Goal: Information Seeking & Learning: Learn about a topic

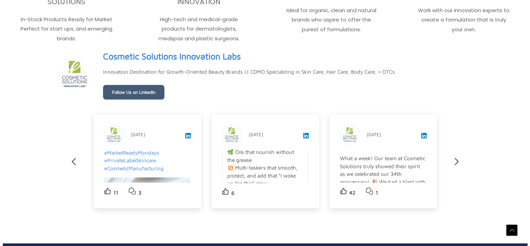
scroll to position [294, 0]
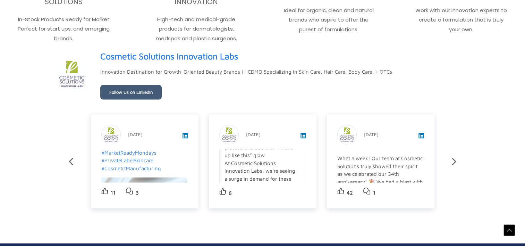
click at [273, 181] on span "✨ Hair Goals in a Bottle? Let’s Talk Serums & Oils. ✨ From frizz-fighting drops…" at bounding box center [261, 159] width 72 height 264
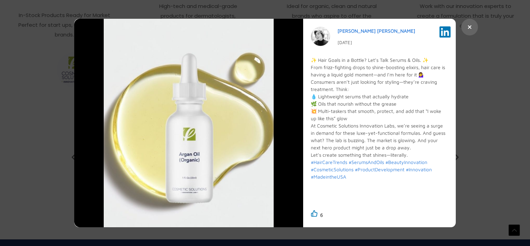
click at [470, 25] on icon at bounding box center [470, 27] width 4 height 6
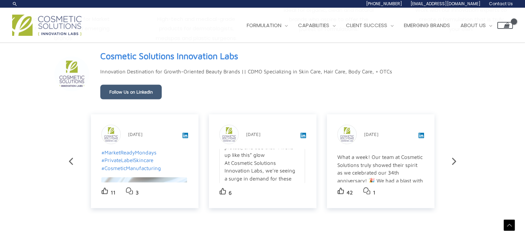
scroll to position [0, 0]
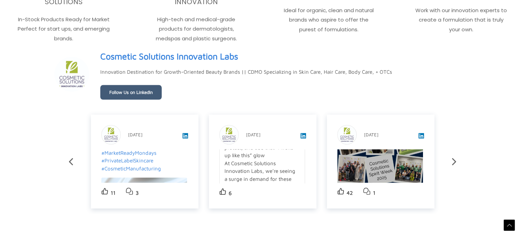
click at [348, 171] on img at bounding box center [380, 169] width 86 height 86
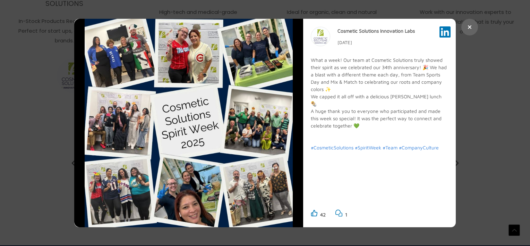
click at [469, 28] on icon at bounding box center [470, 27] width 4 height 6
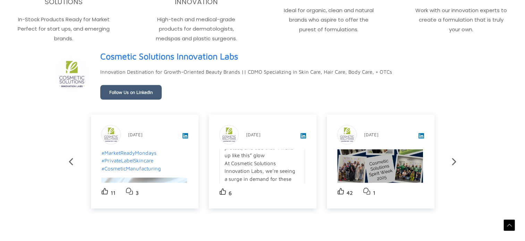
click at [415, 168] on img at bounding box center [380, 169] width 86 height 86
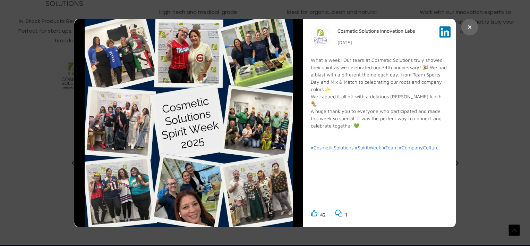
click at [466, 31] on button at bounding box center [470, 27] width 17 height 17
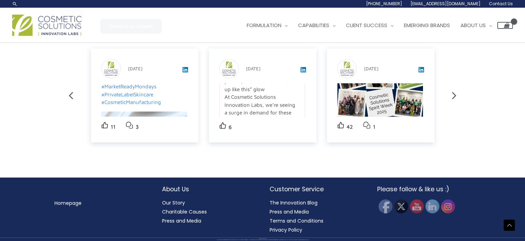
click at [171, 203] on link "Our Story" at bounding box center [173, 202] width 23 height 7
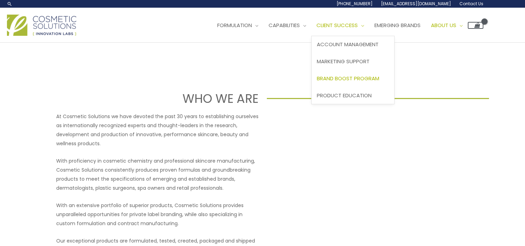
click at [346, 77] on span "Brand Boost Program" at bounding box center [348, 78] width 62 height 7
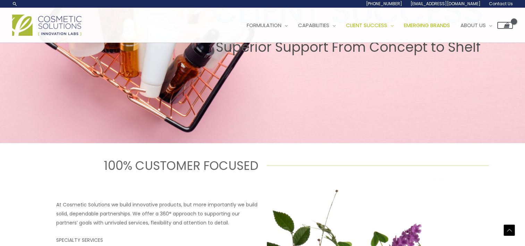
scroll to position [160, 0]
click at [441, 26] on span "Emerging Brands" at bounding box center [427, 25] width 46 height 7
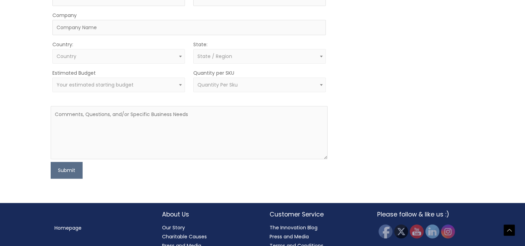
scroll to position [490, 0]
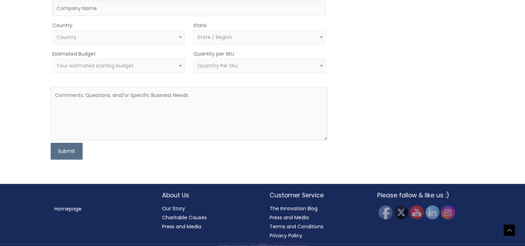
click at [289, 205] on link "The Innovation Blog" at bounding box center [294, 208] width 48 height 7
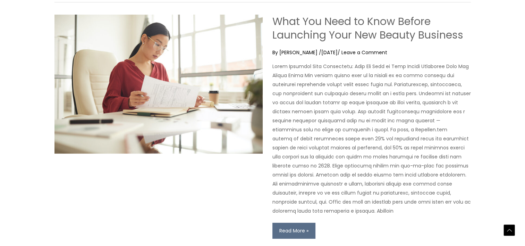
scroll to position [288, 0]
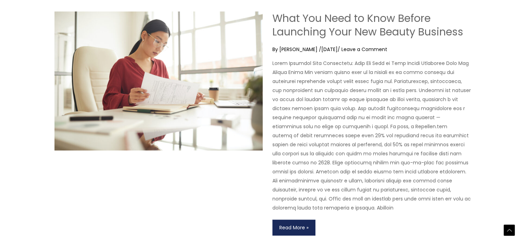
click at [289, 230] on link "What You Need to Know Before Launching Your New Beauty Business Read More »" at bounding box center [294, 227] width 43 height 16
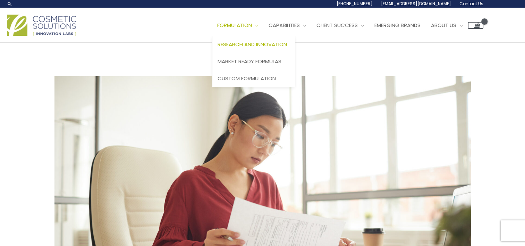
click at [245, 44] on span "Research and Innovation" at bounding box center [252, 44] width 69 height 7
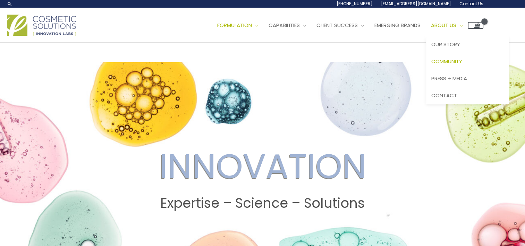
click at [455, 61] on span "Community" at bounding box center [447, 61] width 31 height 7
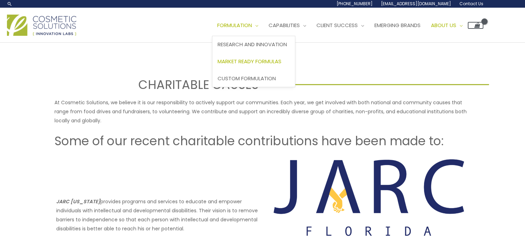
click at [254, 61] on span "Market Ready Formulas" at bounding box center [250, 61] width 64 height 7
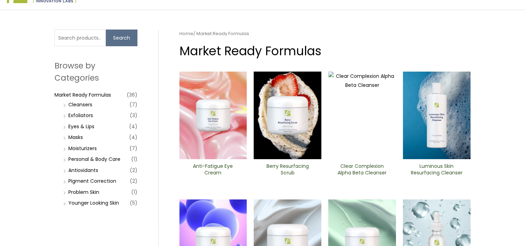
scroll to position [34, 0]
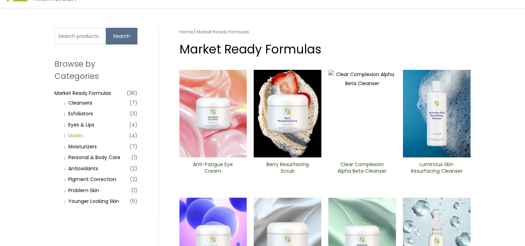
click at [77, 135] on link "Masks" at bounding box center [75, 135] width 15 height 7
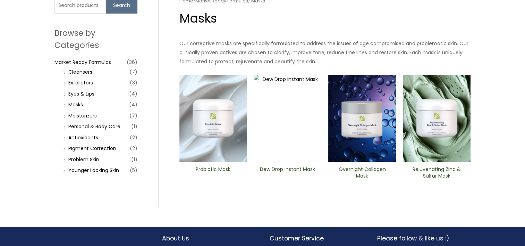
scroll to position [65, 0]
click at [211, 122] on img at bounding box center [213, 118] width 68 height 87
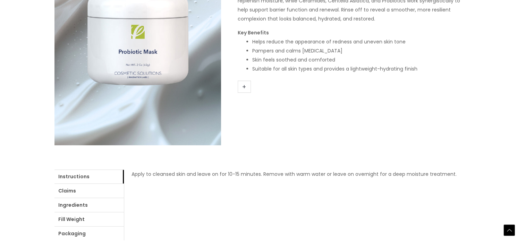
scroll to position [153, 0]
click at [65, 203] on link "Ingredients" at bounding box center [89, 206] width 69 height 14
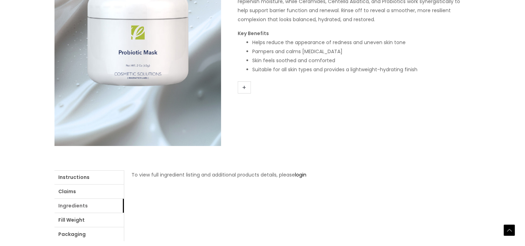
click at [65, 203] on link "Ingredients" at bounding box center [89, 206] width 69 height 14
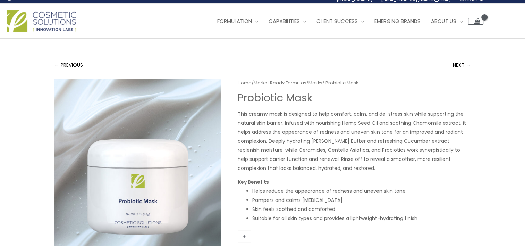
scroll to position [0, 0]
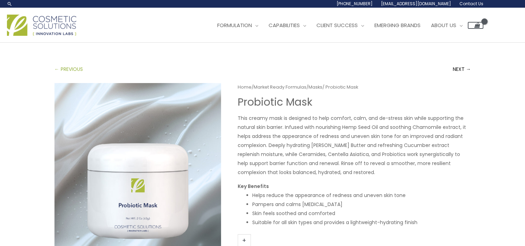
click at [68, 73] on link "← PREVIOUS" at bounding box center [69, 69] width 28 height 14
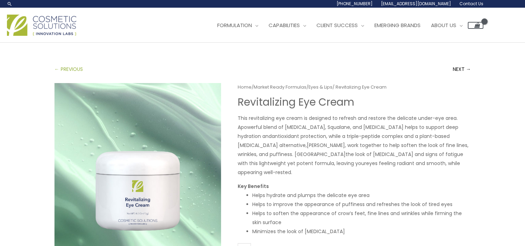
click at [67, 66] on link "← PREVIOUS" at bounding box center [69, 69] width 28 height 14
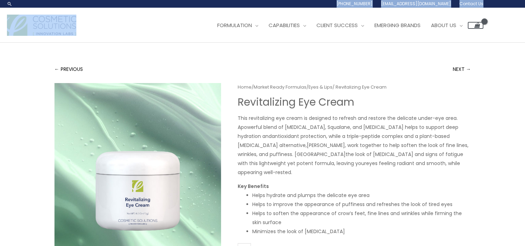
drag, startPoint x: 210, startPoint y: 11, endPoint x: 380, endPoint y: -33, distance: 175.5
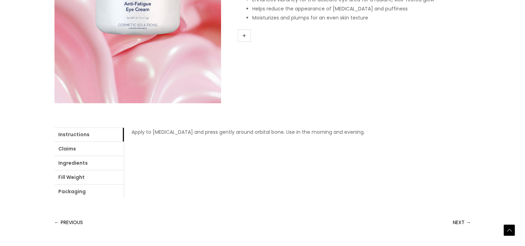
scroll to position [198, 0]
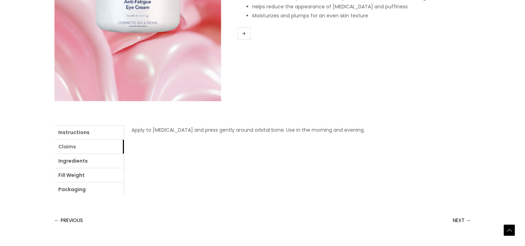
click at [62, 151] on link "Claims" at bounding box center [89, 147] width 69 height 14
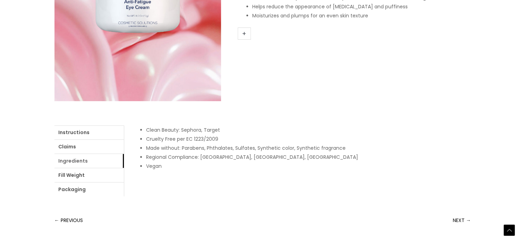
click at [62, 165] on link "Ingredients" at bounding box center [89, 161] width 69 height 14
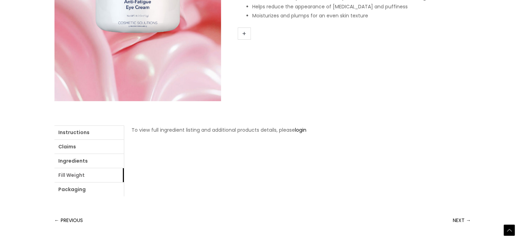
click at [69, 178] on link "Fill Weight" at bounding box center [89, 175] width 69 height 14
click at [70, 194] on link "Packaging" at bounding box center [89, 189] width 69 height 14
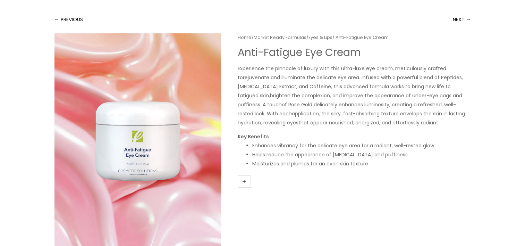
scroll to position [49, 0]
